Goal: Obtain resource: Download file/media

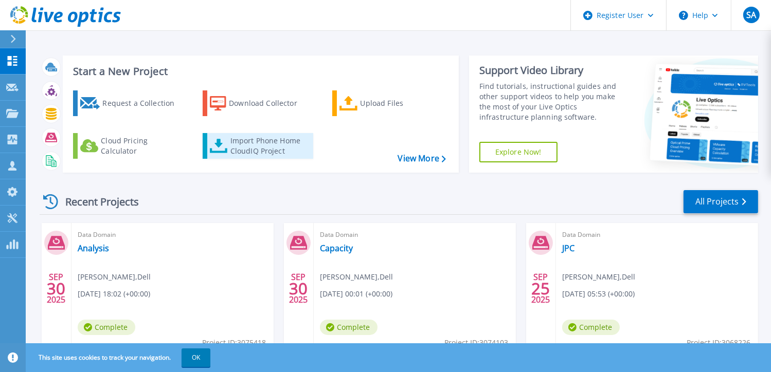
click at [276, 146] on div "Import Phone Home CloudIQ Project" at bounding box center [270, 146] width 80 height 21
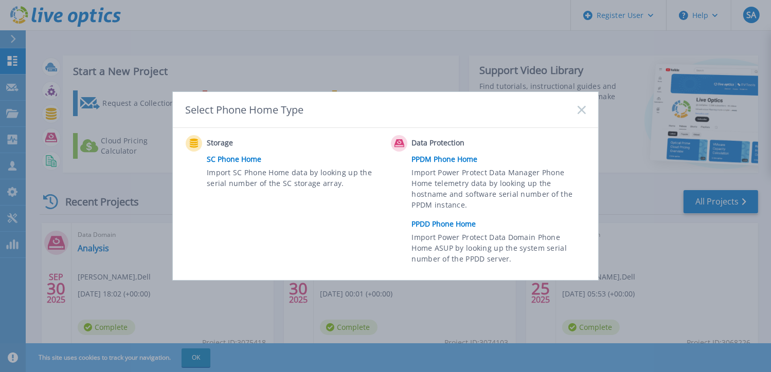
click at [439, 220] on link "PPDD Phone Home" at bounding box center [501, 223] width 179 height 15
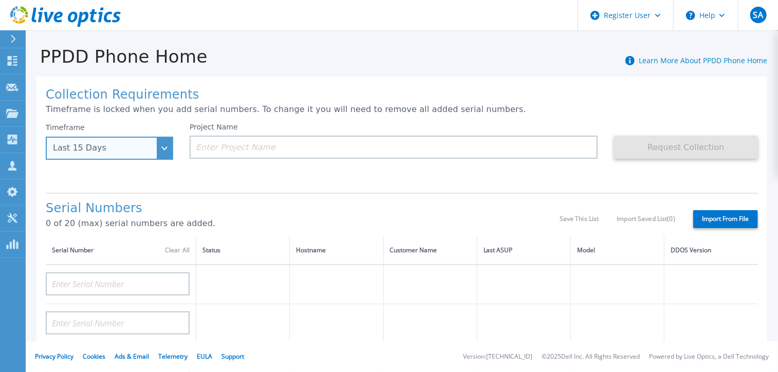
click at [129, 148] on div "Last 15 Days" at bounding box center [104, 147] width 102 height 9
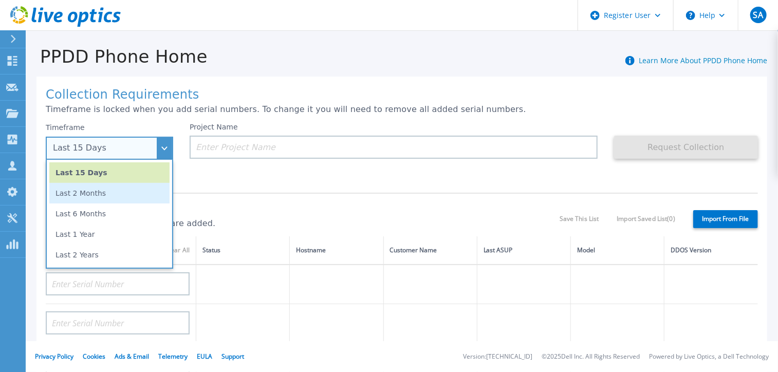
click at [82, 198] on li "Last 2 Months" at bounding box center [109, 193] width 120 height 21
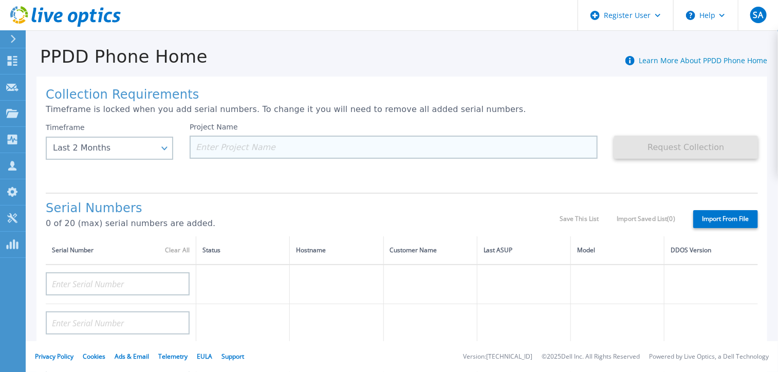
click at [243, 153] on input at bounding box center [394, 147] width 408 height 23
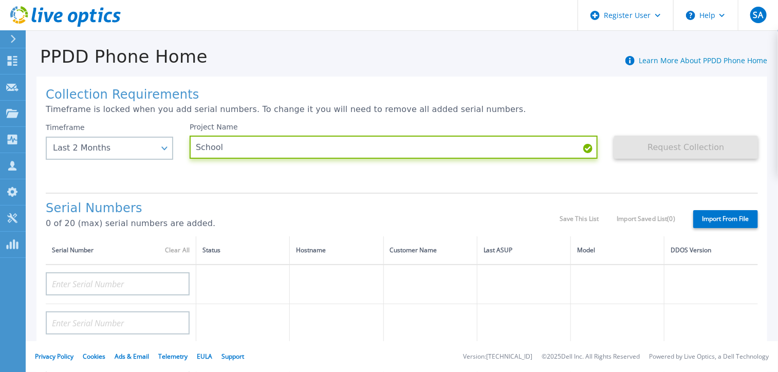
type input "School"
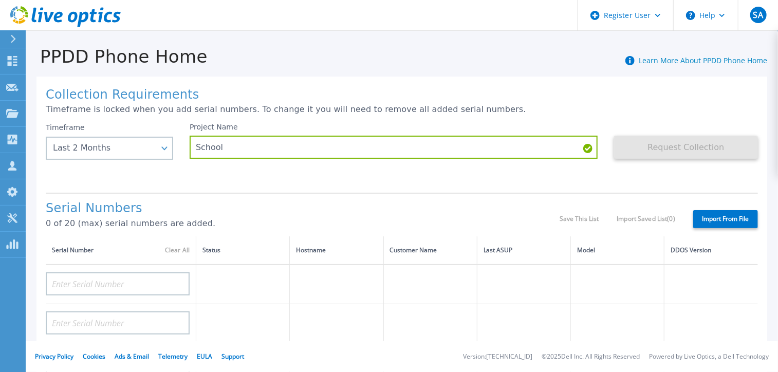
click at [465, 180] on div "Project Name School" at bounding box center [402, 154] width 425 height 62
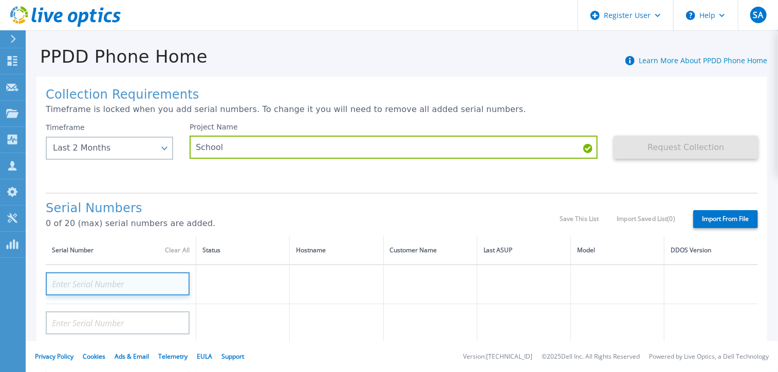
click at [71, 283] on input at bounding box center [118, 283] width 144 height 23
paste input "AUDVHLR3NZDA7Y"
type input "AUDVHLR3NZDA7Y"
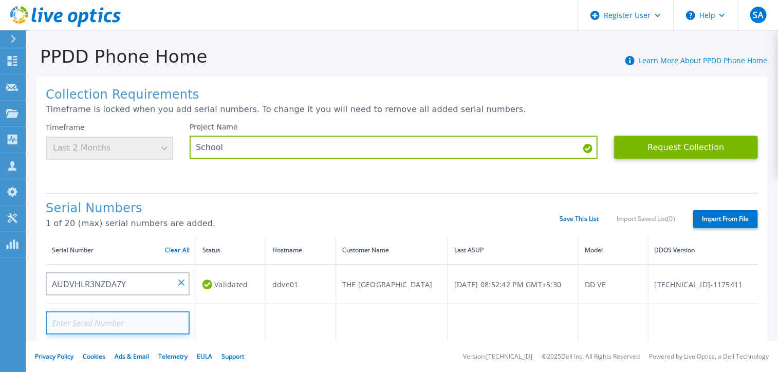
click at [116, 323] on input at bounding box center [118, 323] width 144 height 23
paste input "AUDV4CWAAGDA7Y"
type input "AUDV4CWAAGDA7Y"
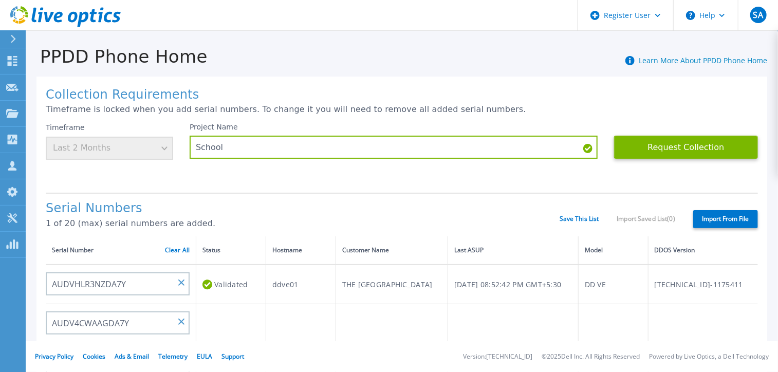
click at [224, 226] on p "1 of 20 (max) serial numbers are added." at bounding box center [303, 223] width 514 height 9
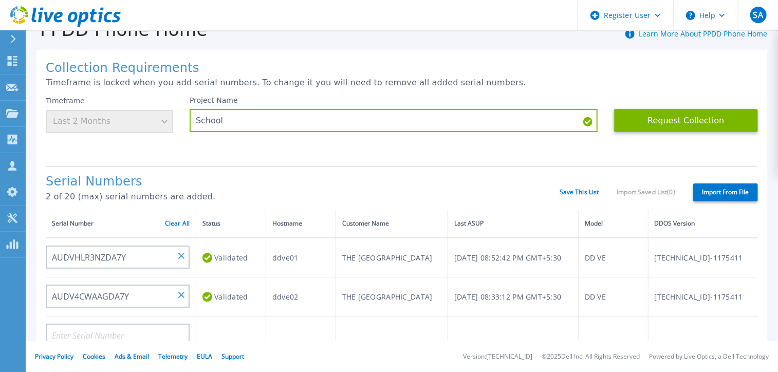
scroll to position [27, 0]
click at [666, 121] on button "Request Collection" at bounding box center [686, 120] width 144 height 23
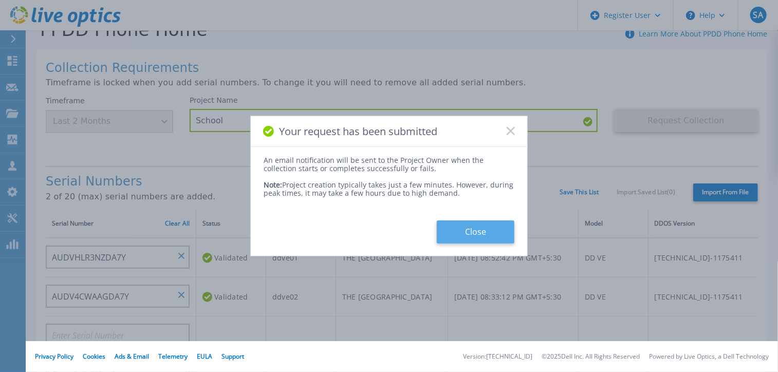
click at [470, 226] on button "Close" at bounding box center [476, 232] width 78 height 23
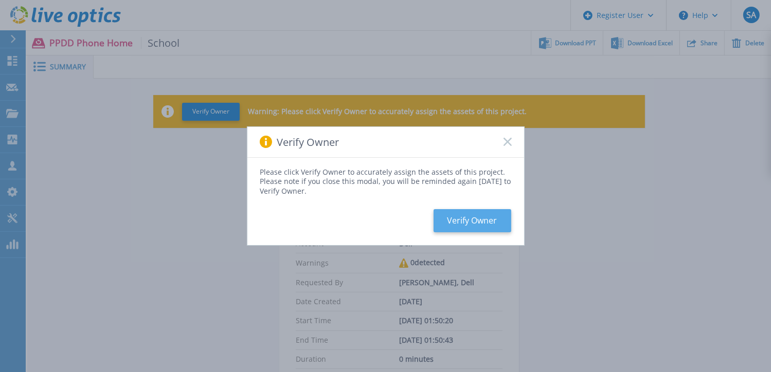
click at [461, 223] on button "Verify Owner" at bounding box center [472, 220] width 78 height 23
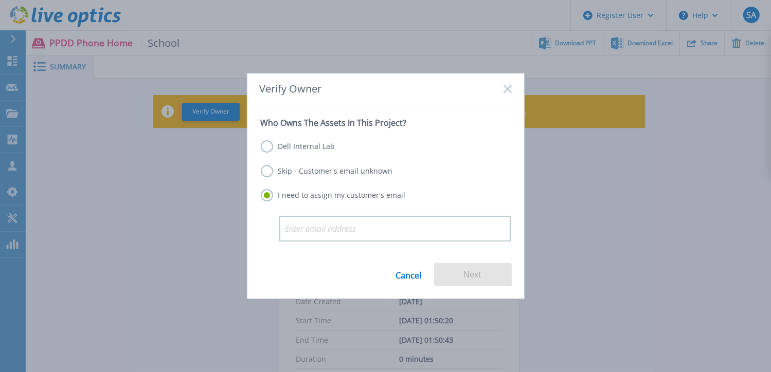
click at [265, 148] on label "Dell Internal Lab" at bounding box center [298, 146] width 75 height 12
click at [0, 0] on input "Dell Internal Lab" at bounding box center [0, 0] width 0 height 0
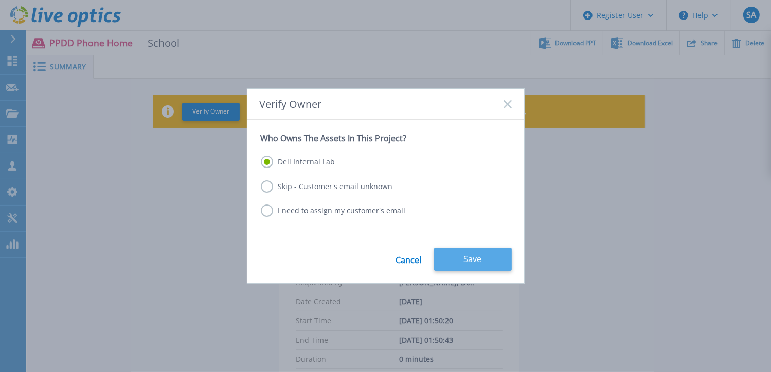
click at [484, 257] on button "Save" at bounding box center [473, 259] width 78 height 23
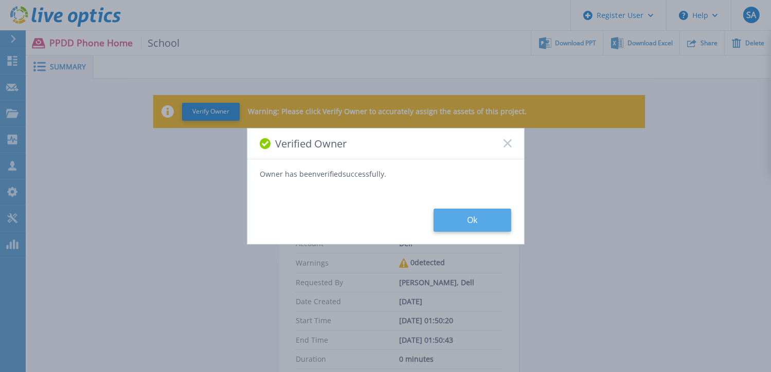
click at [472, 221] on button "Ok" at bounding box center [472, 220] width 78 height 23
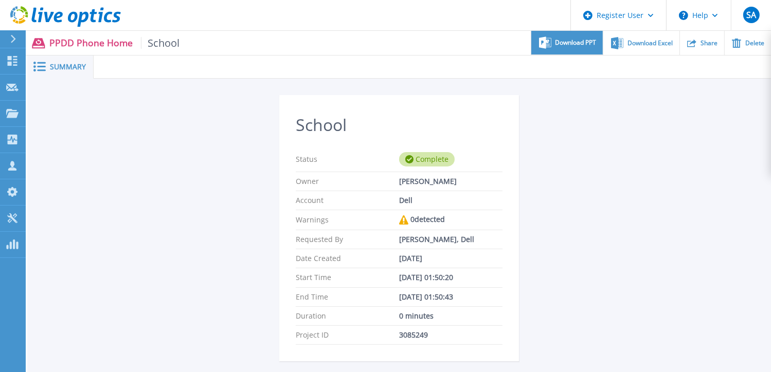
click at [576, 41] on span "Download PPT" at bounding box center [575, 43] width 41 height 6
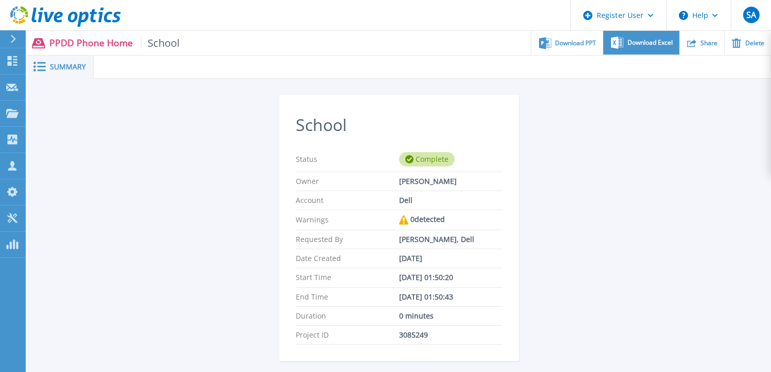
click at [638, 47] on div "Download Excel" at bounding box center [641, 43] width 76 height 24
